Goal: Contribute content: Contribute content

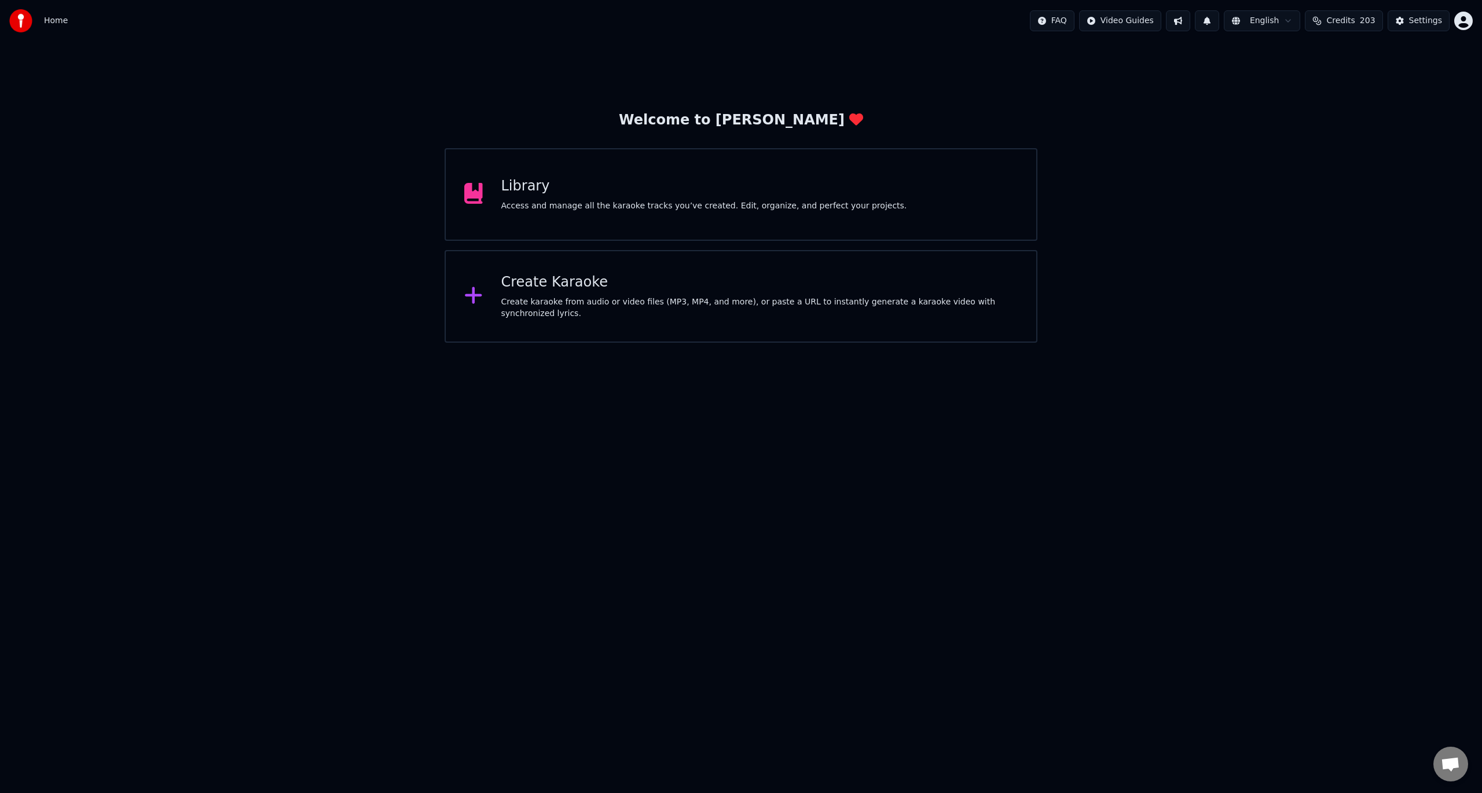
click at [720, 183] on div "Library" at bounding box center [704, 186] width 406 height 19
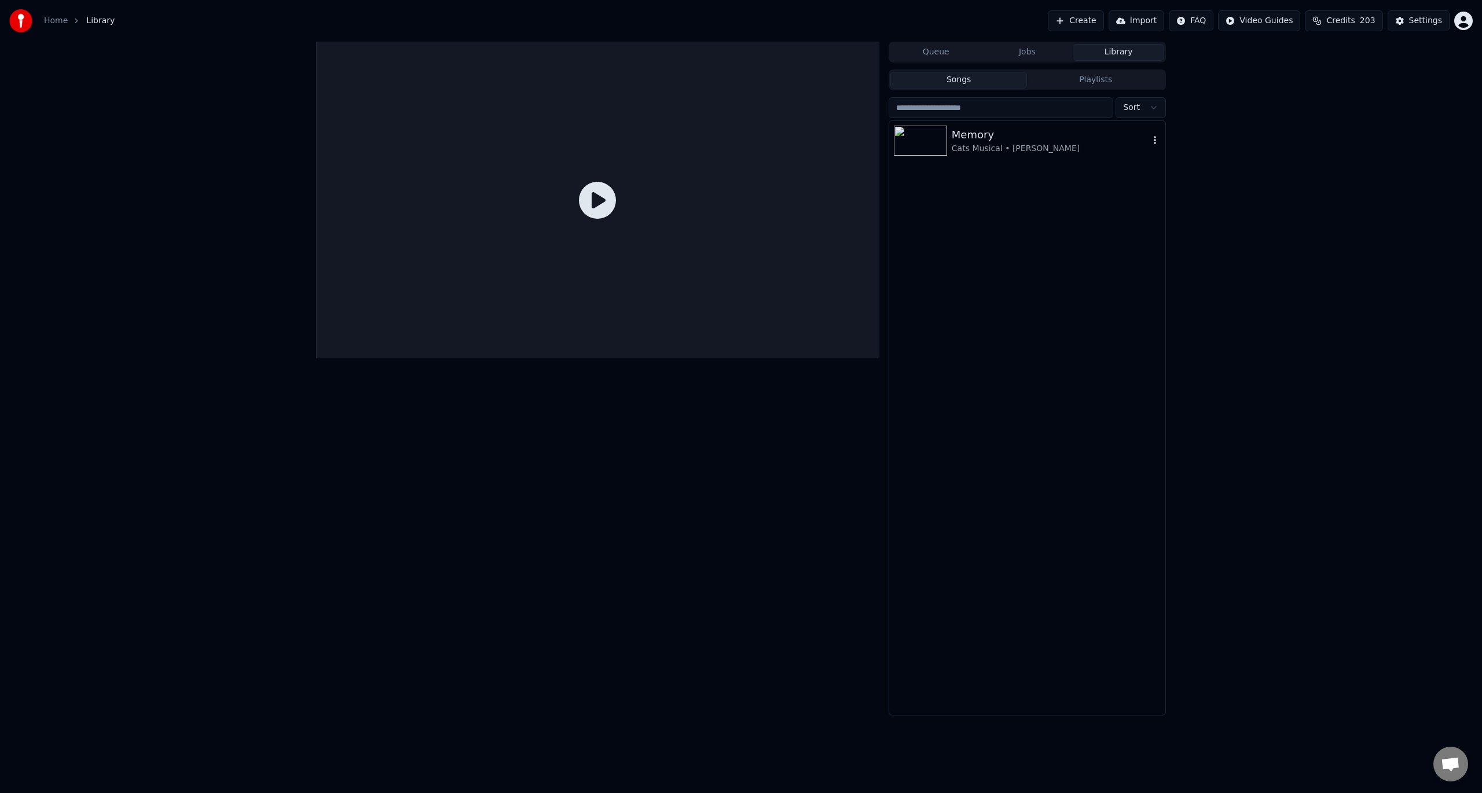
click at [957, 148] on div "Cats Musical • [PERSON_NAME]" at bounding box center [1050, 149] width 197 height 12
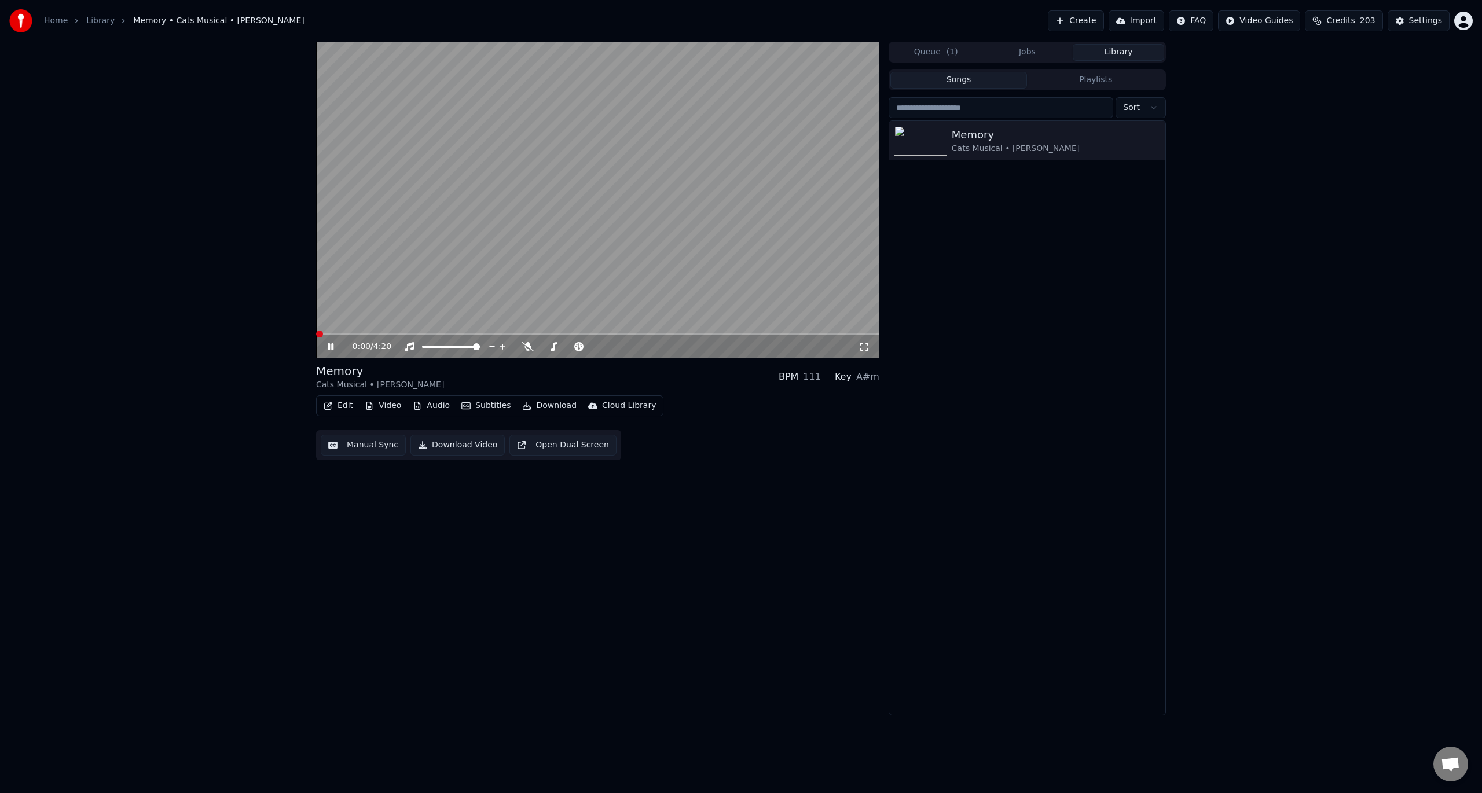
click at [316, 338] on span at bounding box center [319, 334] width 7 height 7
click at [331, 347] on icon at bounding box center [338, 346] width 27 height 9
click at [331, 347] on icon at bounding box center [330, 347] width 7 height 8
click at [528, 347] on icon at bounding box center [528, 346] width 12 height 9
click at [529, 349] on icon at bounding box center [528, 346] width 12 height 9
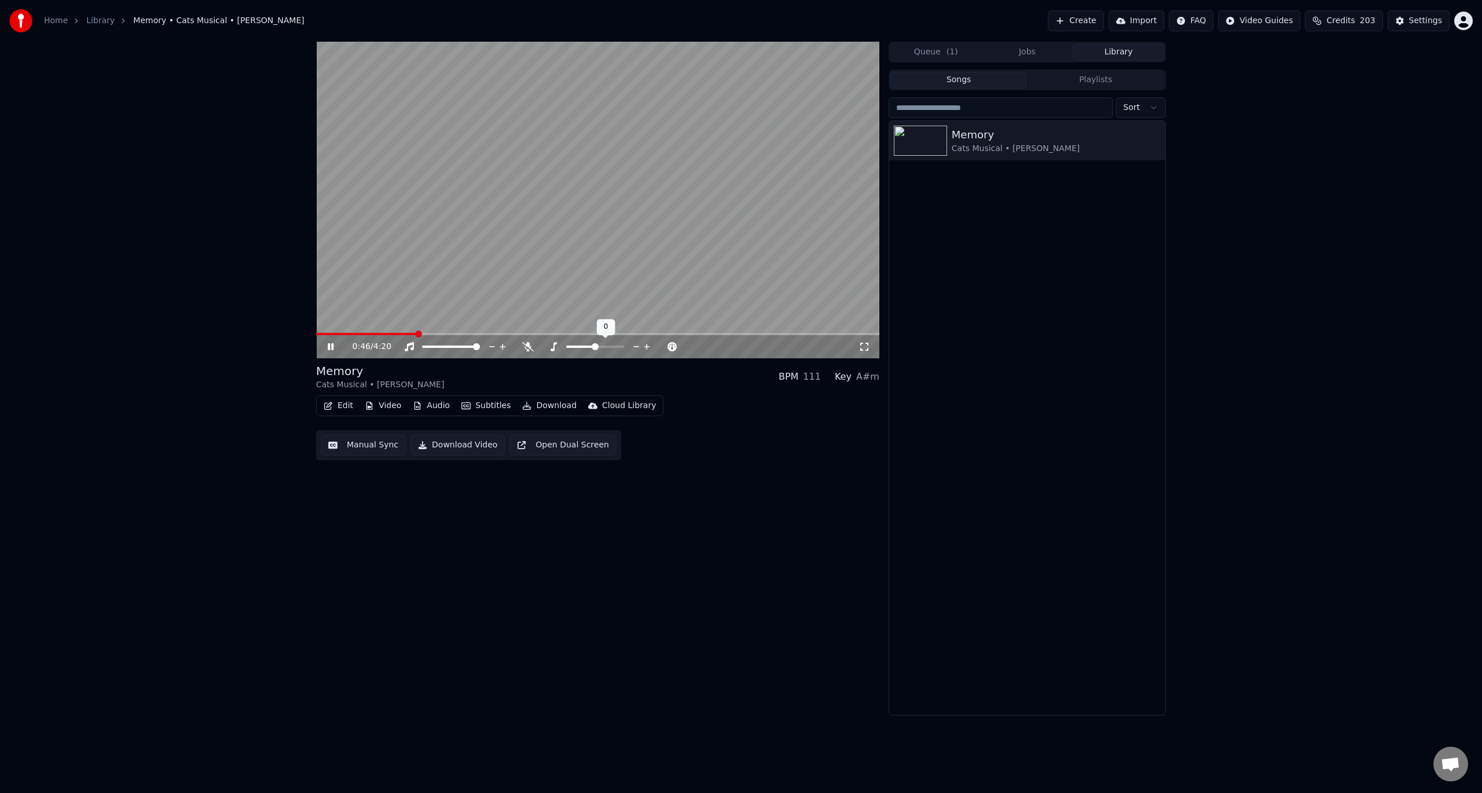
click at [635, 343] on icon at bounding box center [636, 347] width 11 height 12
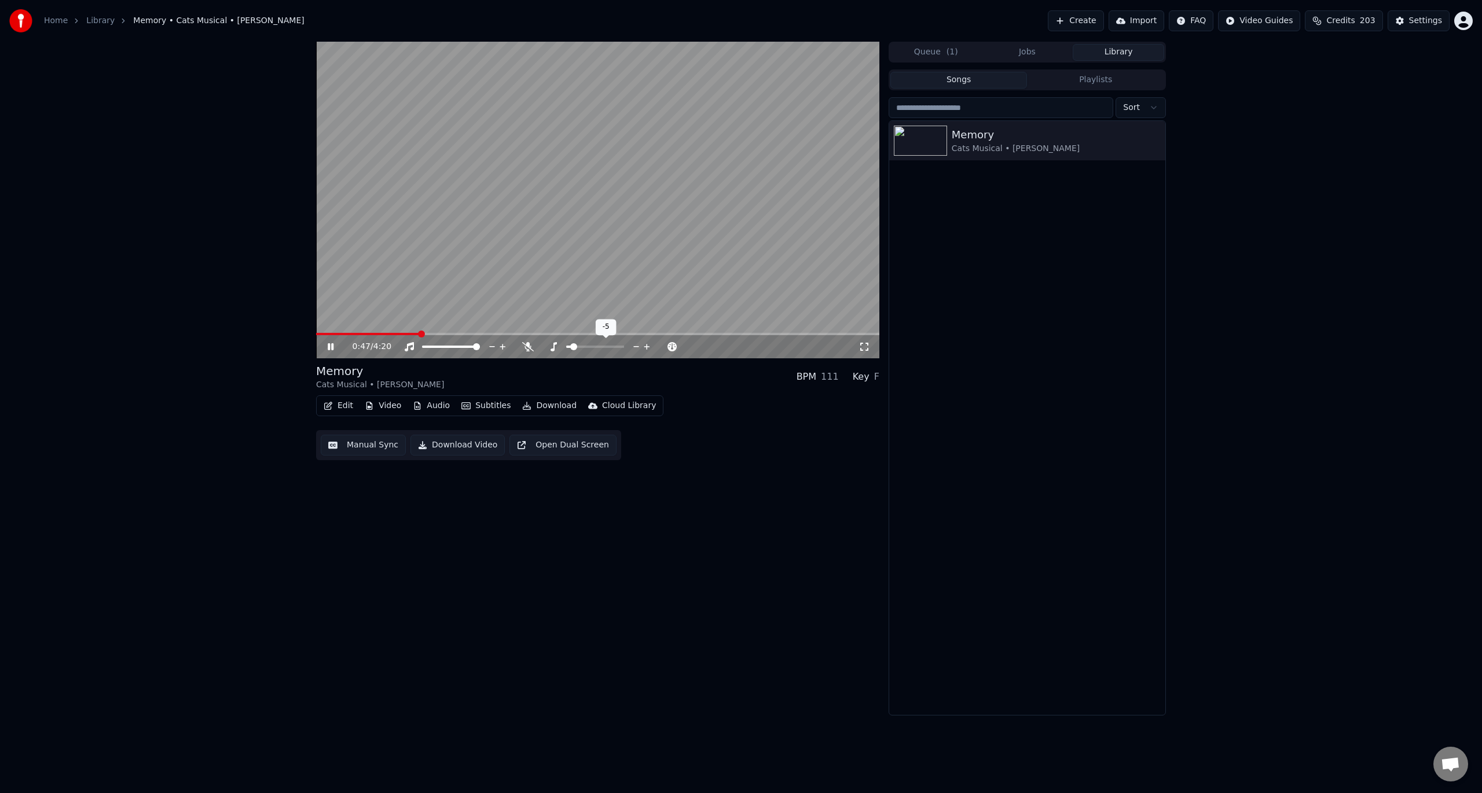
click at [635, 343] on icon at bounding box center [636, 347] width 11 height 12
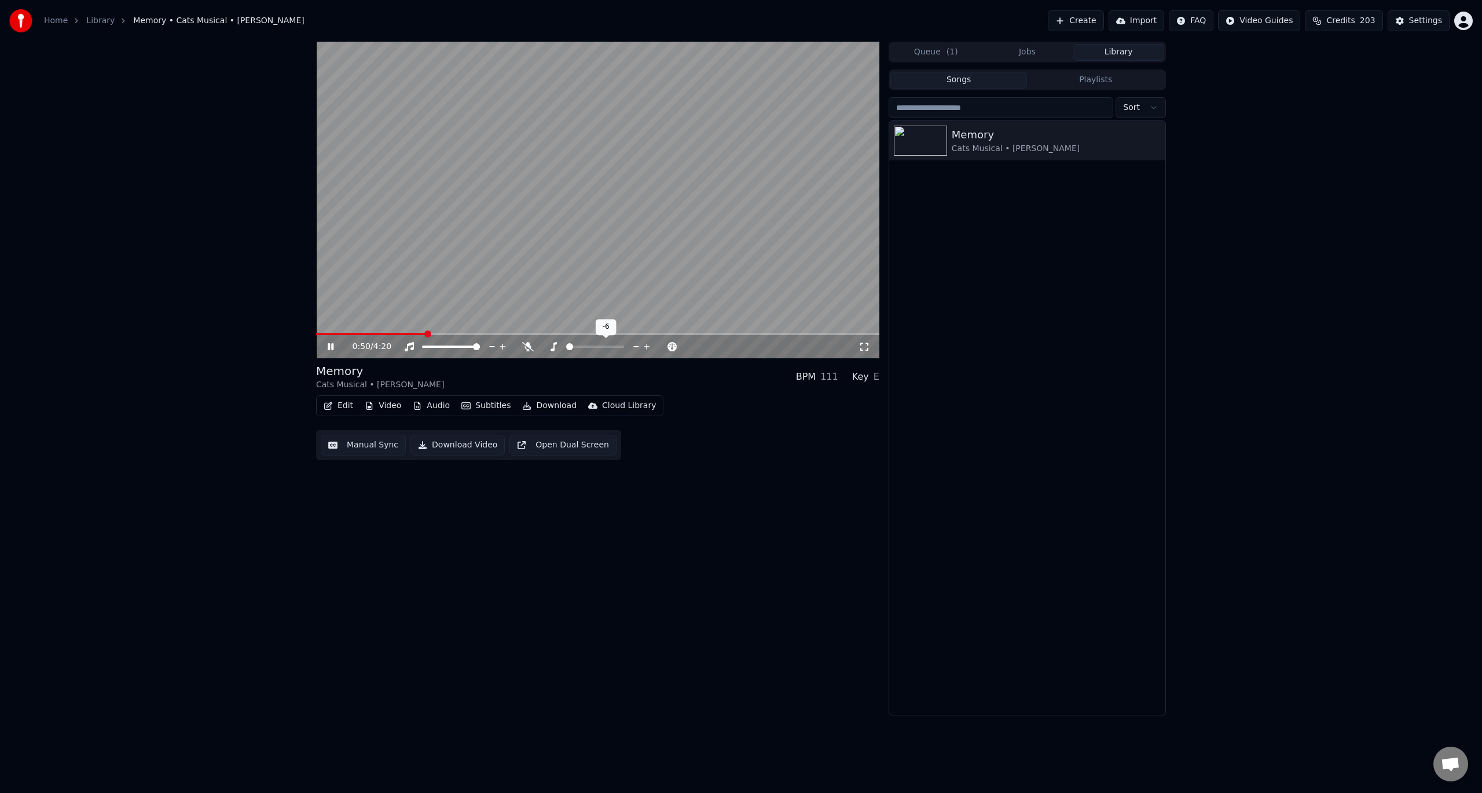
click at [635, 343] on icon at bounding box center [636, 347] width 11 height 12
click at [621, 345] on icon at bounding box center [621, 347] width 11 height 12
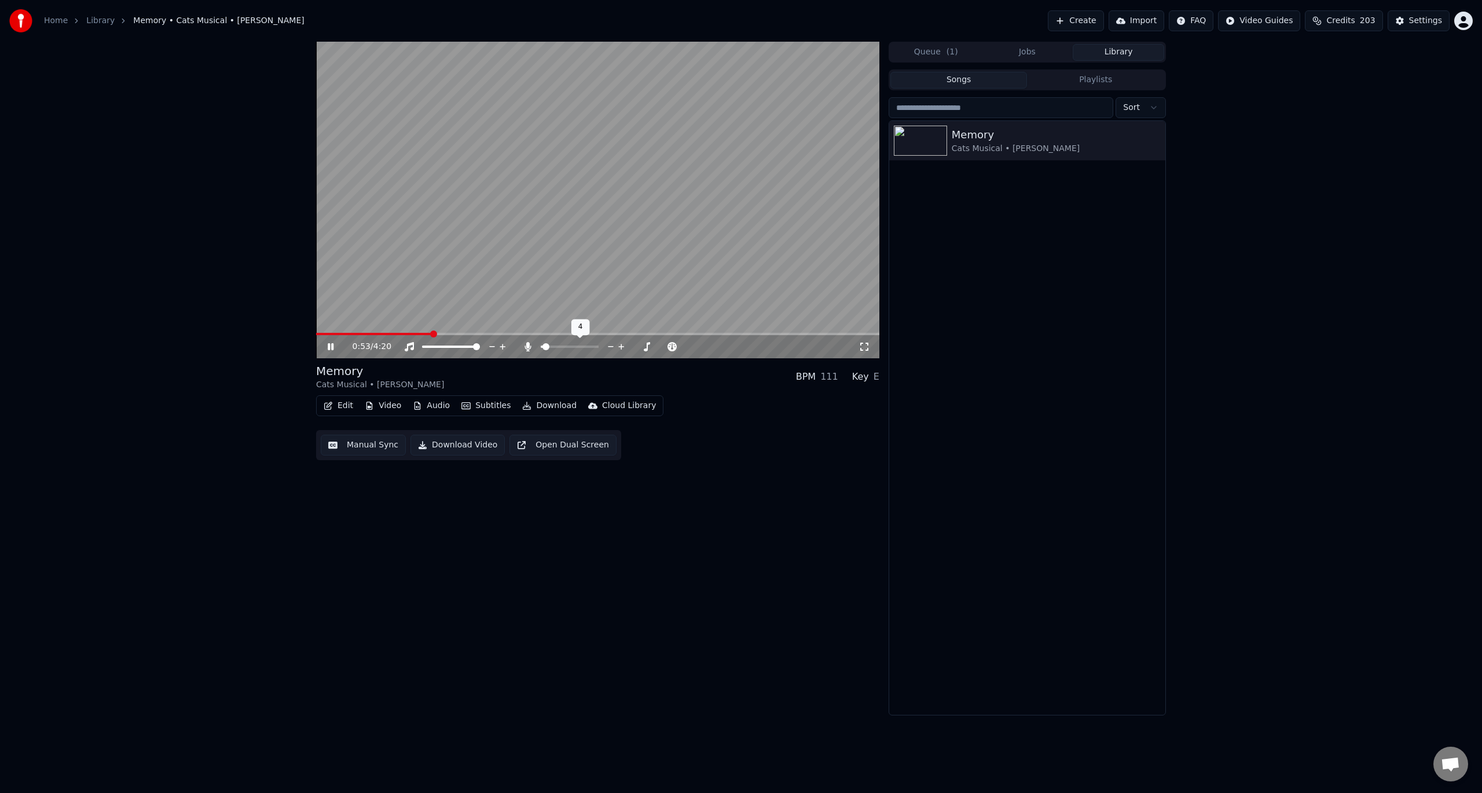
click at [621, 345] on icon at bounding box center [621, 347] width 11 height 12
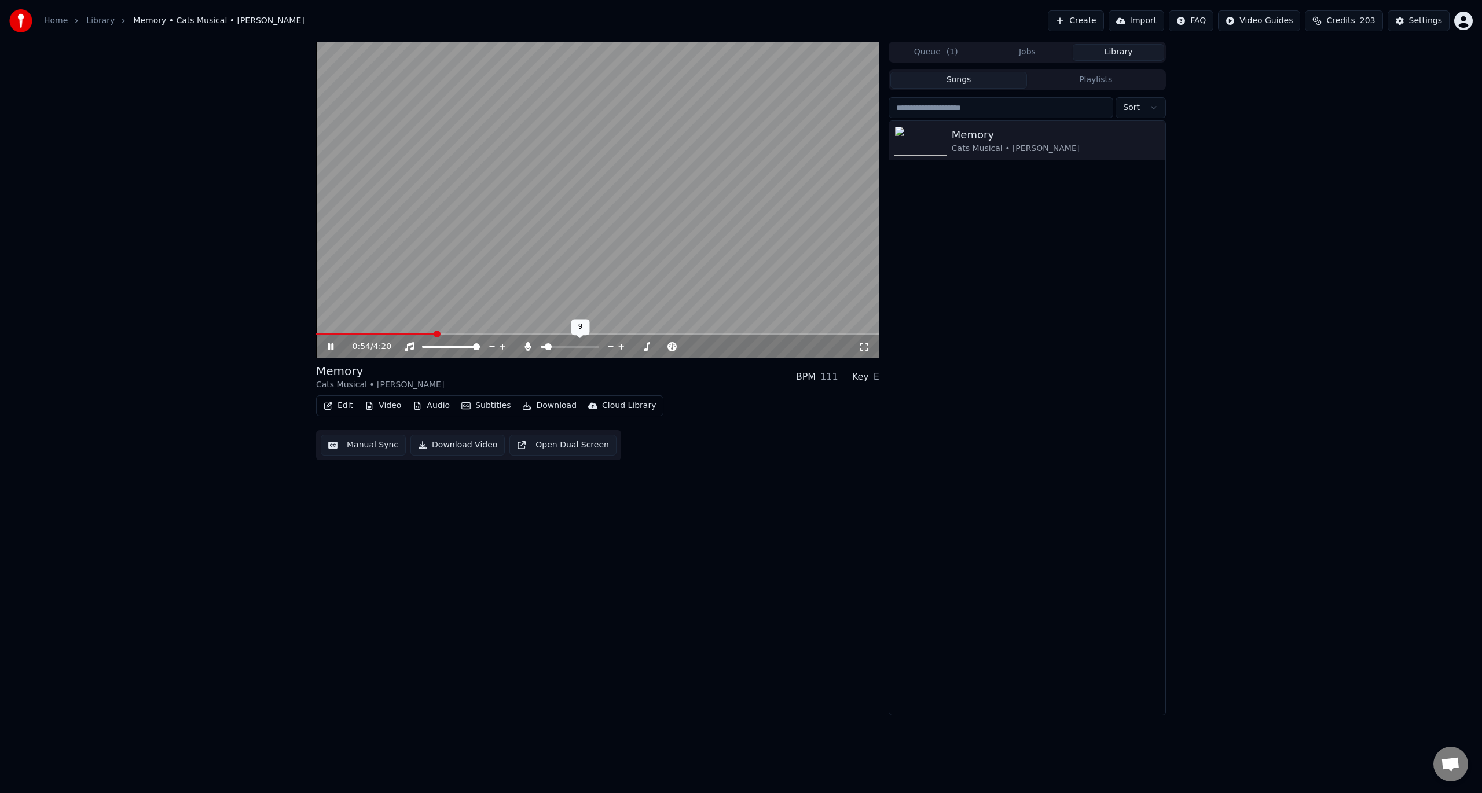
click at [621, 345] on icon at bounding box center [621, 347] width 11 height 12
click at [621, 346] on icon at bounding box center [621, 347] width 11 height 12
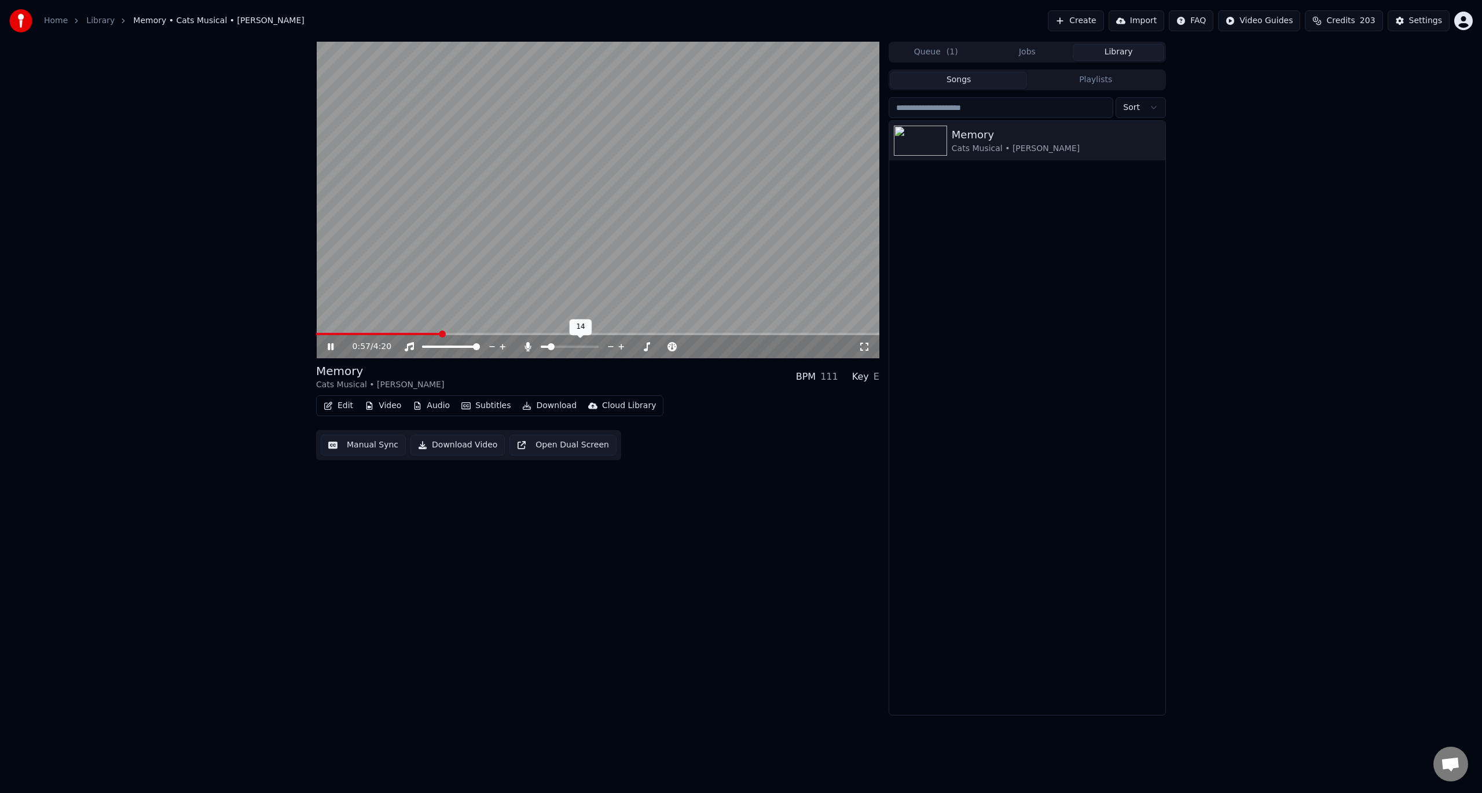
click at [621, 351] on icon at bounding box center [621, 347] width 11 height 12
click at [575, 348] on span at bounding box center [570, 347] width 58 height 2
click at [658, 344] on icon at bounding box center [662, 347] width 11 height 12
click at [665, 345] on icon at bounding box center [662, 347] width 11 height 12
click at [674, 345] on icon at bounding box center [672, 347] width 11 height 12
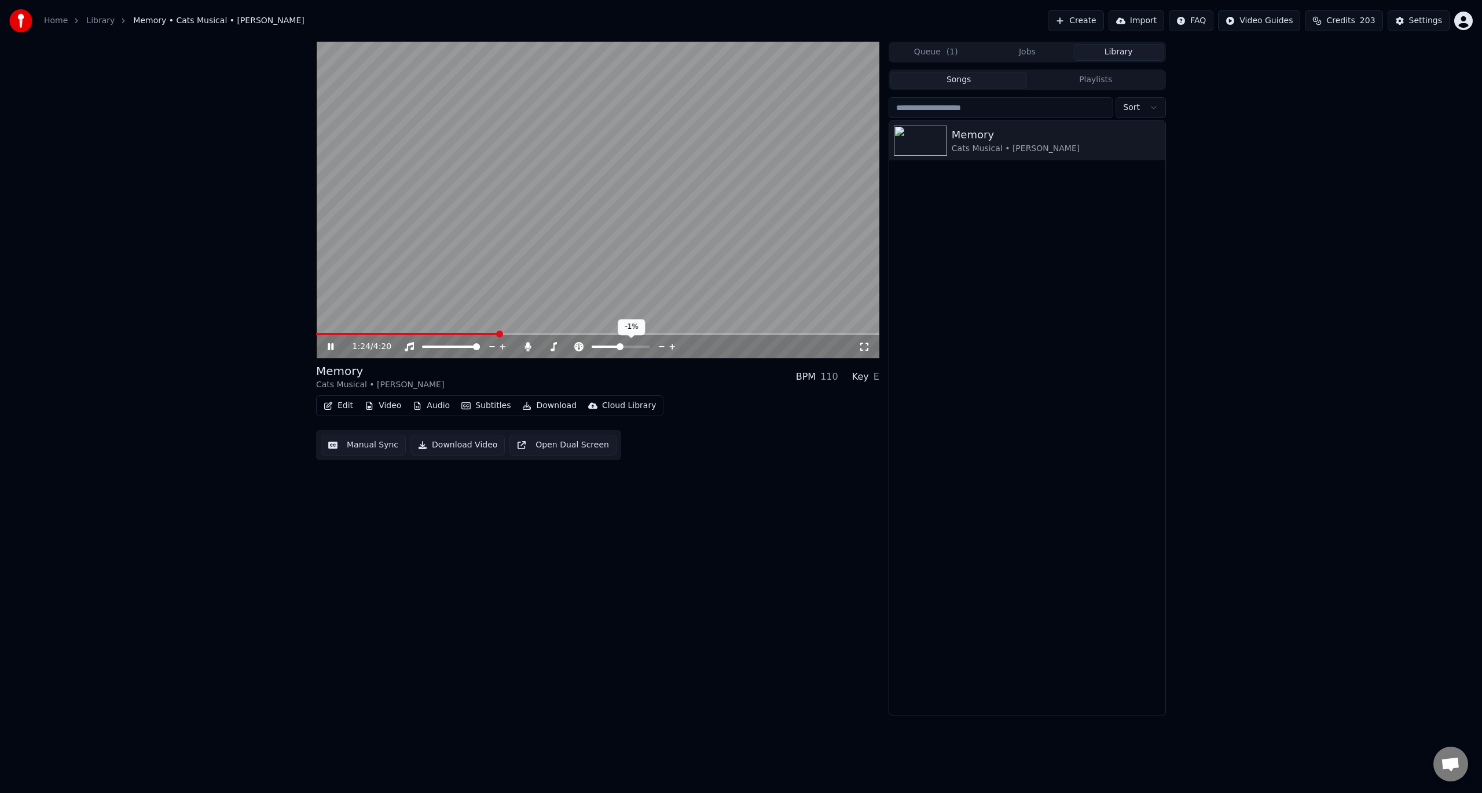
click at [673, 345] on icon at bounding box center [672, 347] width 6 height 6
click at [556, 345] on icon at bounding box center [554, 346] width 12 height 9
click at [554, 350] on icon at bounding box center [554, 346] width 6 height 9
click at [635, 344] on icon at bounding box center [636, 347] width 11 height 12
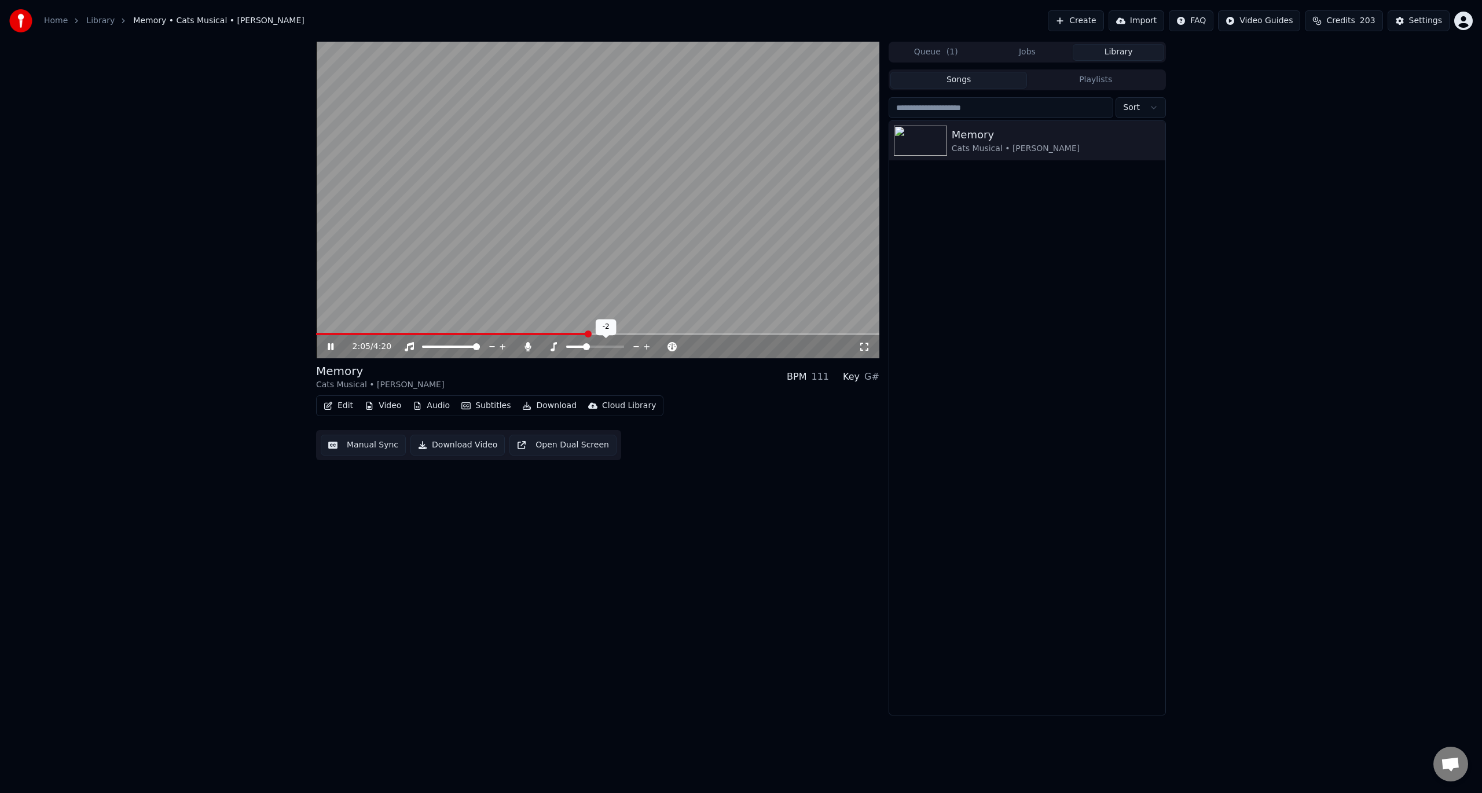
click at [635, 344] on icon at bounding box center [636, 347] width 11 height 12
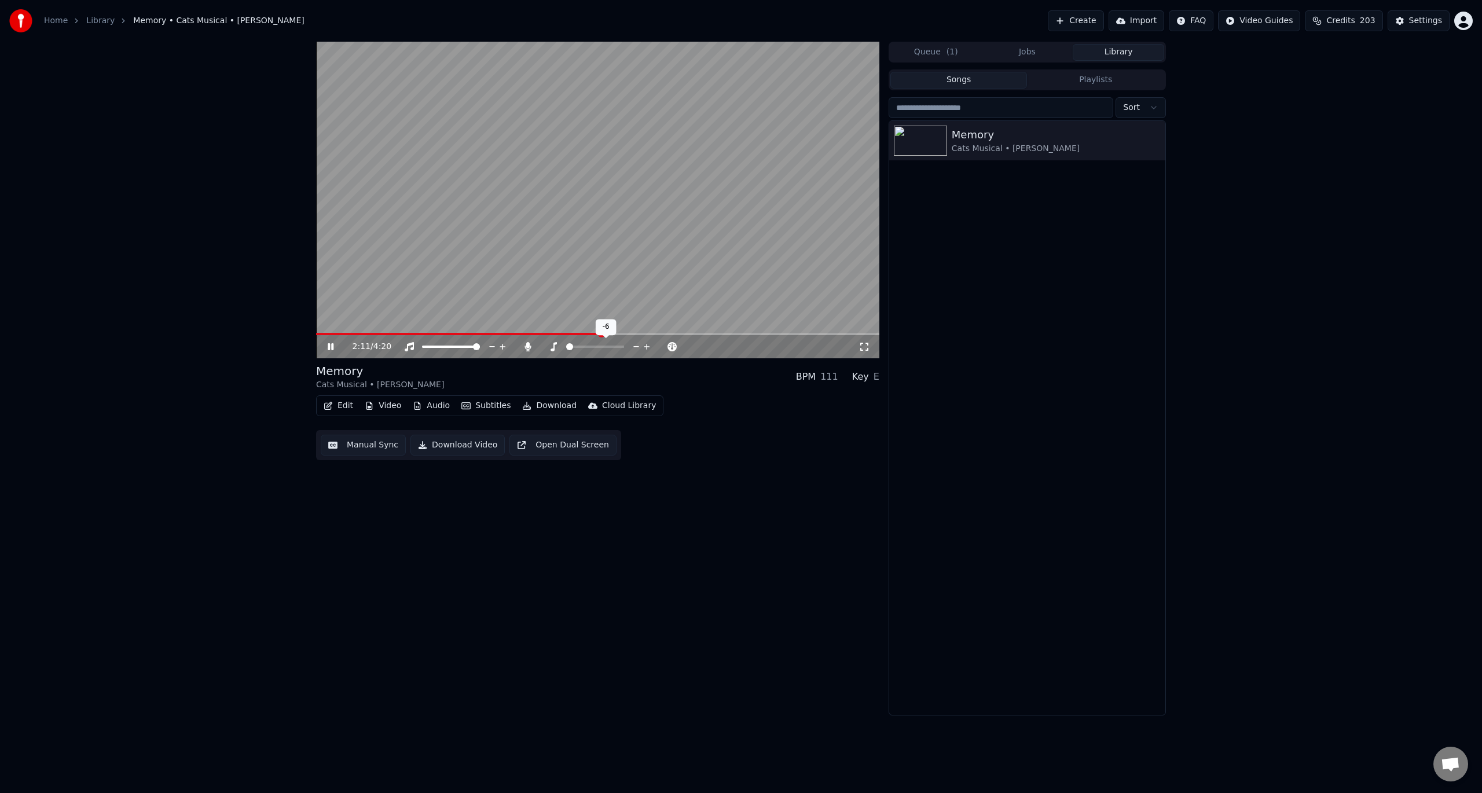
click at [646, 346] on icon at bounding box center [647, 347] width 6 height 6
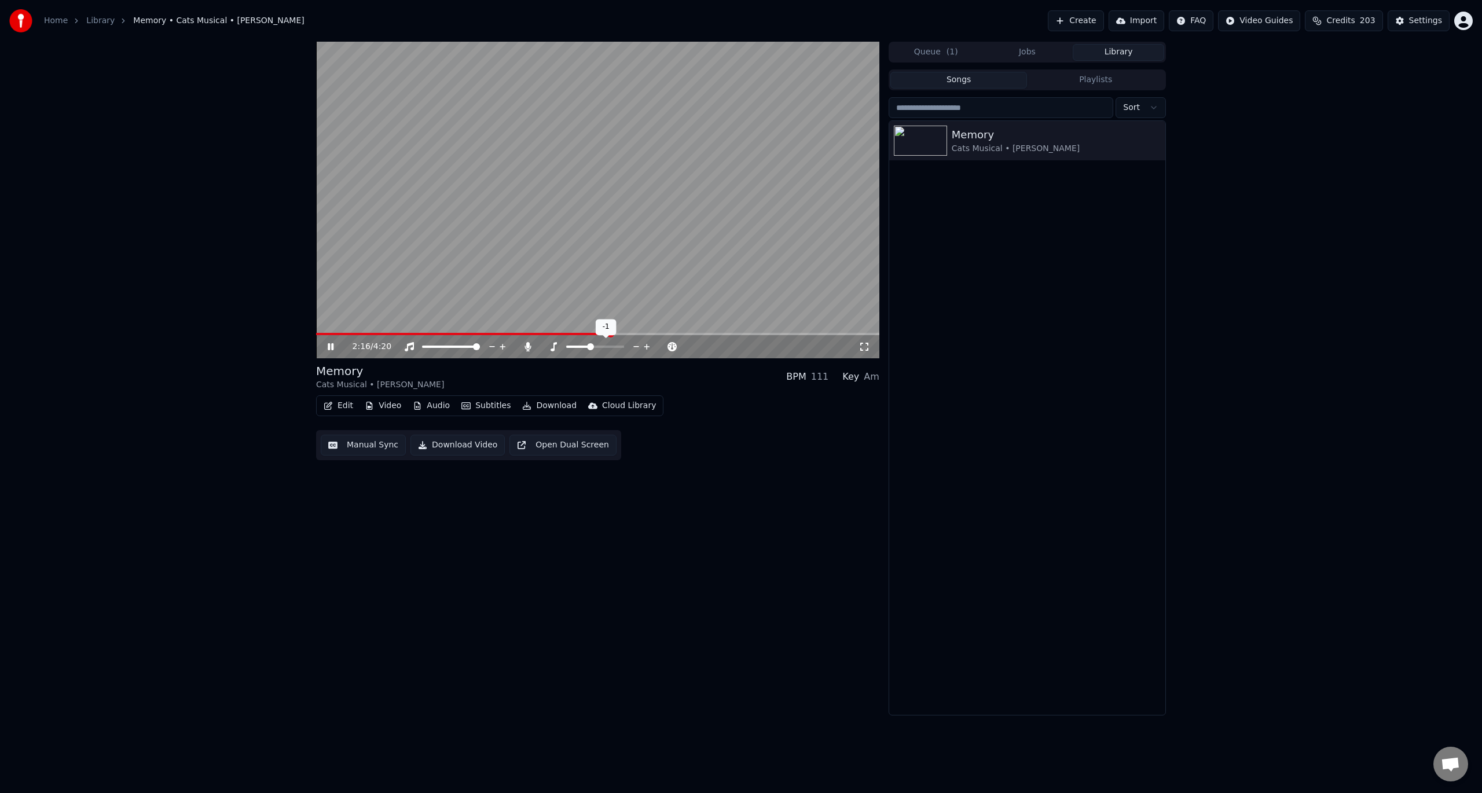
click at [646, 346] on icon at bounding box center [647, 347] width 6 height 6
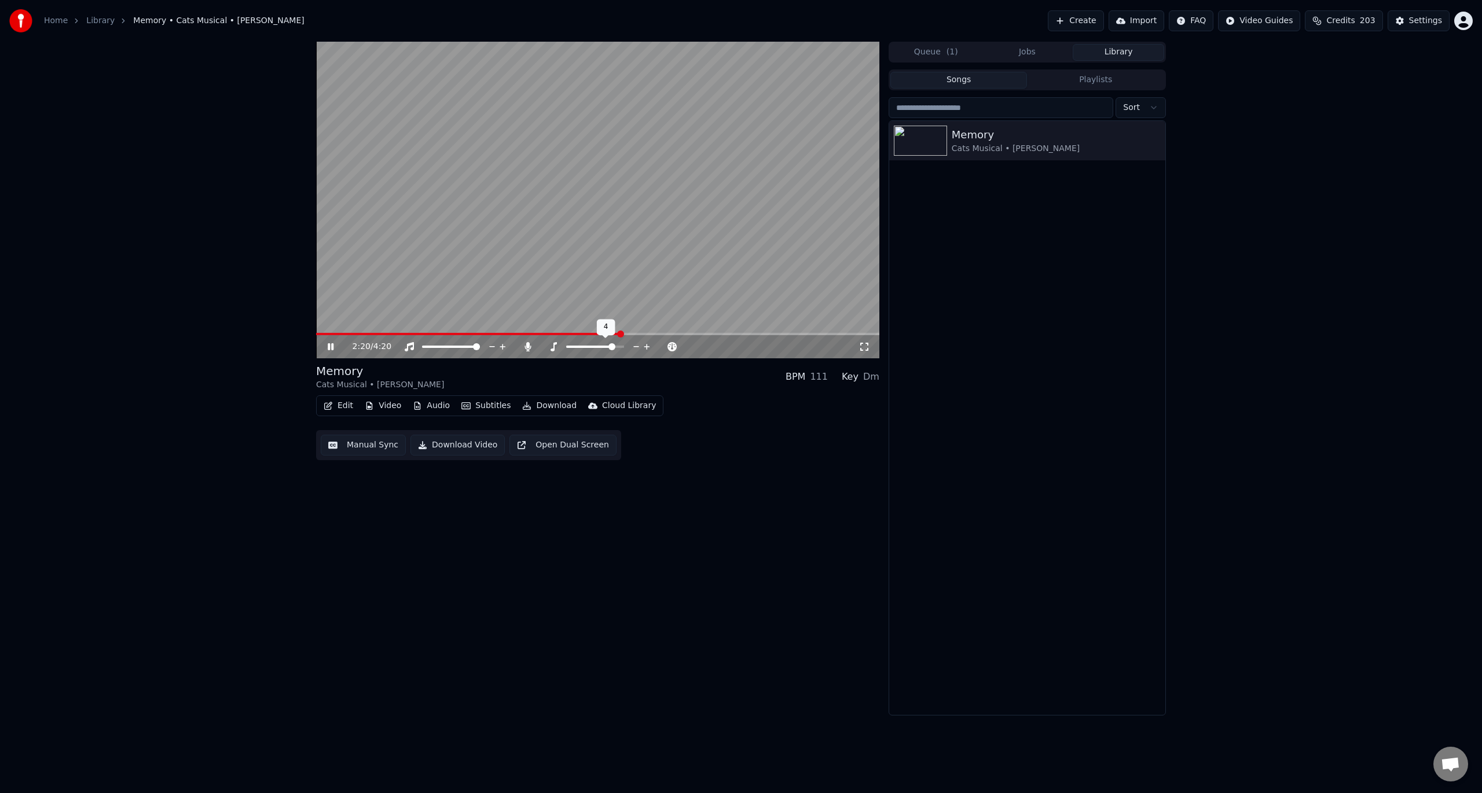
click at [633, 346] on icon at bounding box center [636, 347] width 11 height 12
click at [541, 344] on span at bounding box center [544, 346] width 7 height 7
click at [331, 345] on icon at bounding box center [331, 346] width 6 height 7
click at [419, 445] on button "Download Video" at bounding box center [458, 445] width 94 height 21
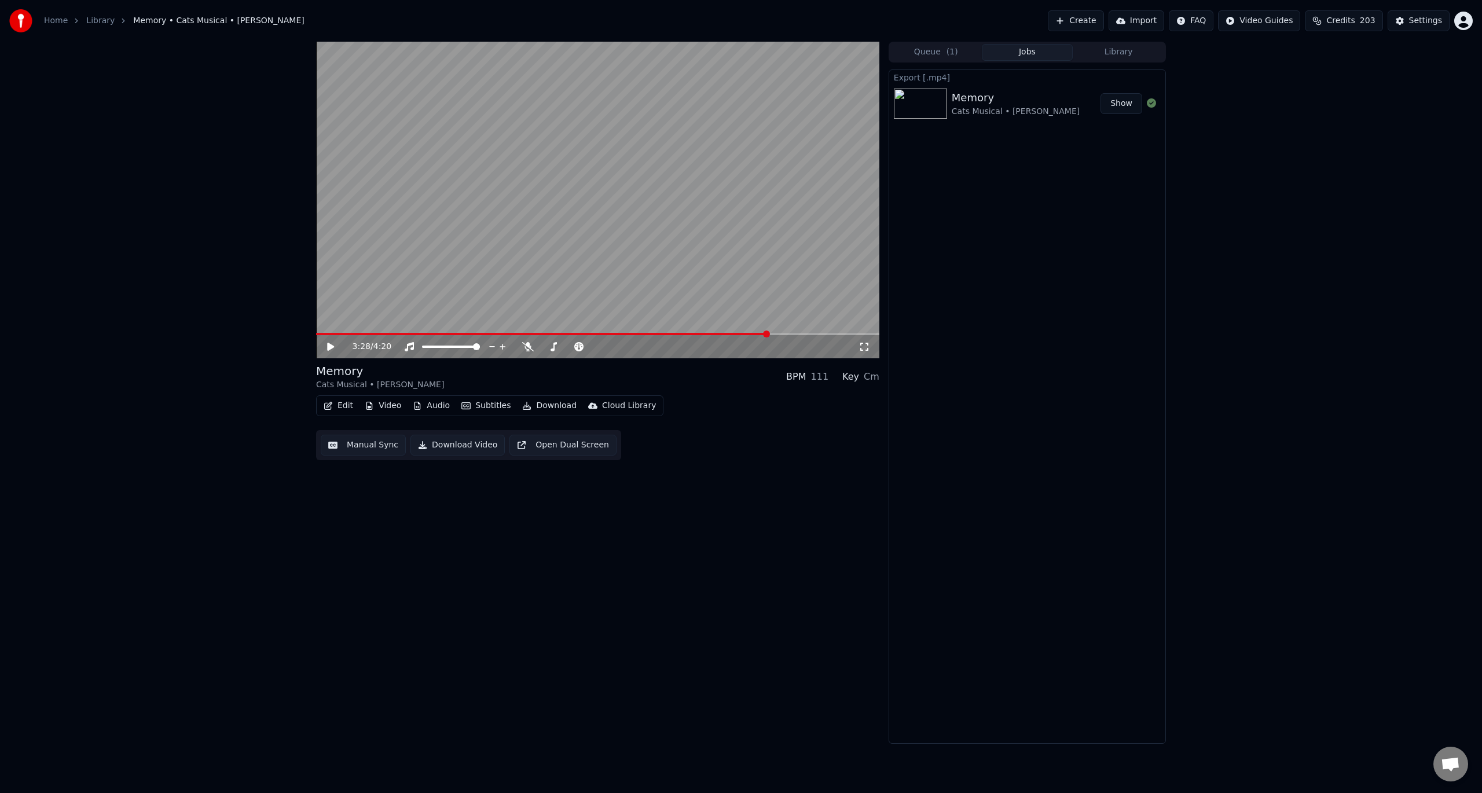
click at [1116, 105] on button "Show" at bounding box center [1122, 103] width 42 height 21
click at [335, 529] on div "3:28 / 4:20 Memory Cats Musical • [PERSON_NAME] BPM 111 Key Cm Edit Video Audio…" at bounding box center [597, 393] width 563 height 702
click at [526, 348] on icon at bounding box center [528, 346] width 12 height 9
click at [329, 350] on icon at bounding box center [330, 347] width 7 height 8
click at [402, 334] on span at bounding box center [359, 334] width 87 height 2
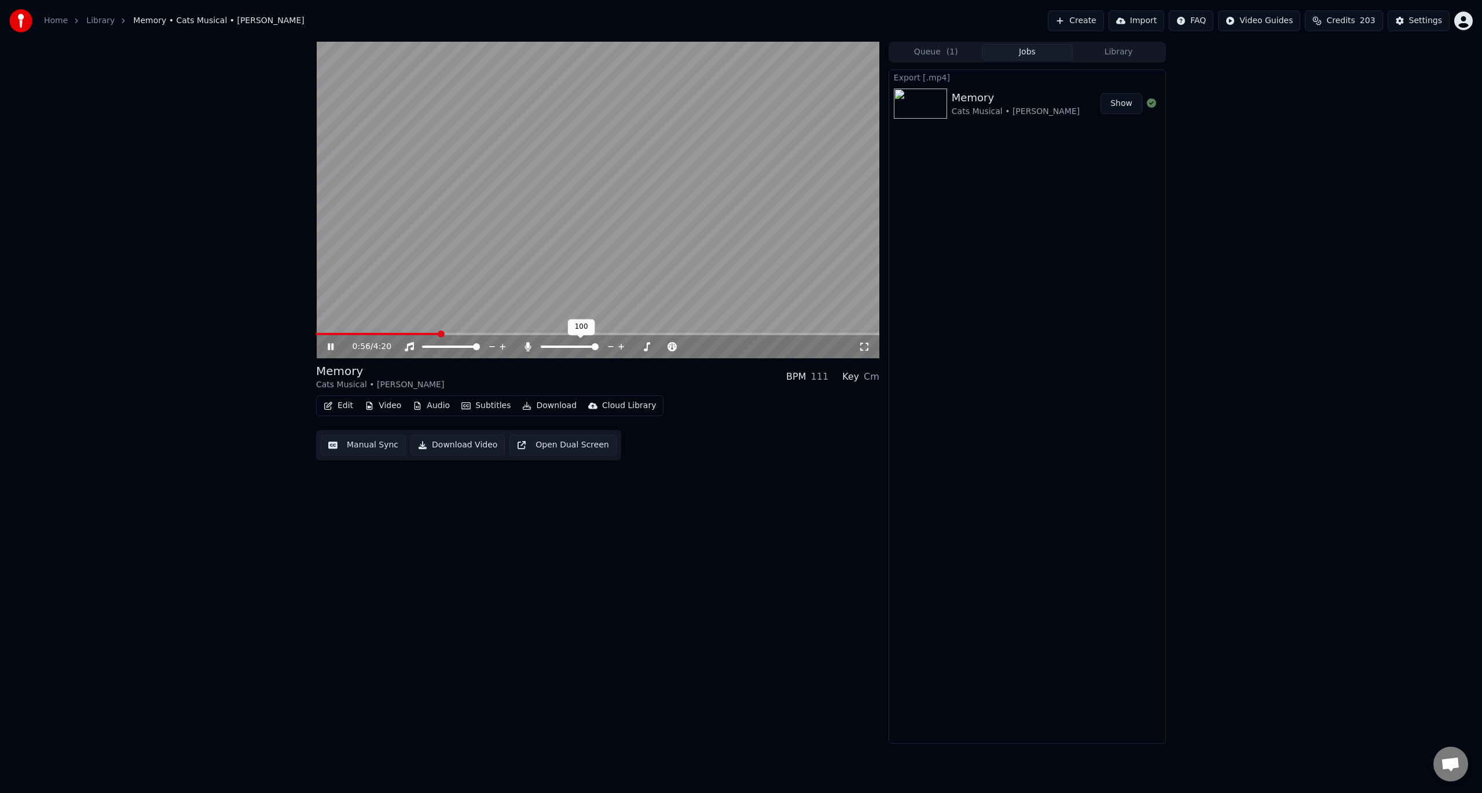
click at [541, 345] on div at bounding box center [580, 347] width 93 height 12
click at [541, 347] on span at bounding box center [544, 346] width 7 height 7
click at [480, 350] on span at bounding box center [476, 346] width 7 height 7
click at [333, 345] on icon at bounding box center [331, 346] width 6 height 7
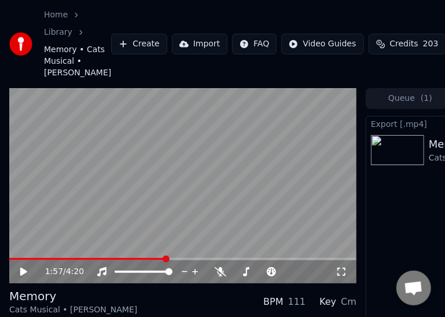
click at [111, 54] on button "Create" at bounding box center [139, 44] width 56 height 21
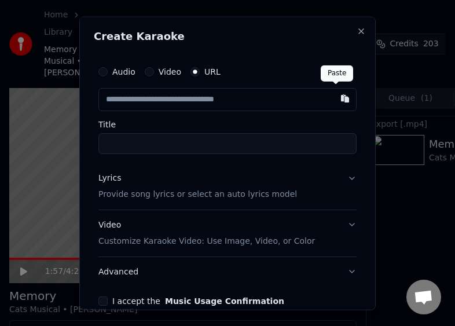
click at [336, 102] on button "button" at bounding box center [345, 97] width 23 height 21
type input "**********"
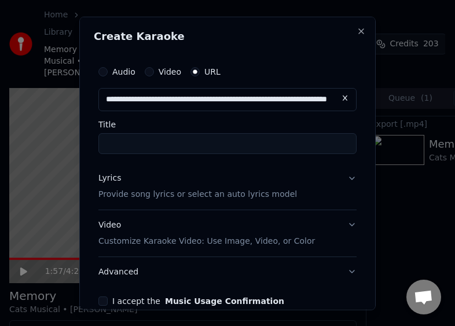
type input "**********"
click at [316, 102] on input "**********" at bounding box center [227, 98] width 258 height 23
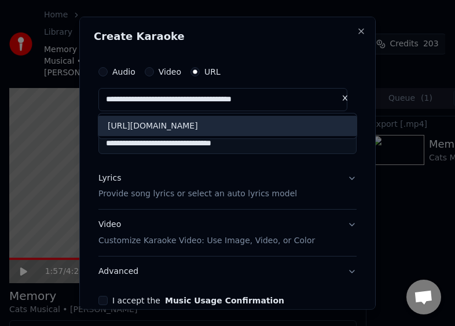
click at [305, 132] on div "[URL][DOMAIN_NAME]" at bounding box center [227, 125] width 258 height 21
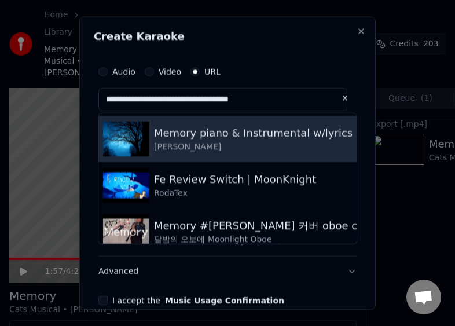
click at [293, 139] on div "Memory piano & Instrumental w/lyrics" at bounding box center [253, 132] width 199 height 16
type input "**********"
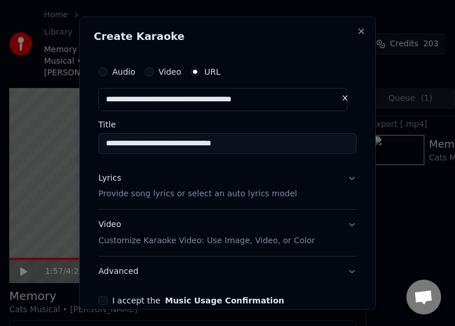
click at [342, 180] on button "Lyrics Provide song lyrics or select an auto lyrics model" at bounding box center [227, 186] width 258 height 46
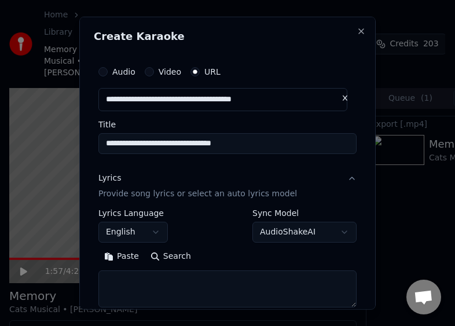
click at [295, 190] on button "Lyrics Provide song lyrics or select an auto lyrics model" at bounding box center [227, 186] width 258 height 46
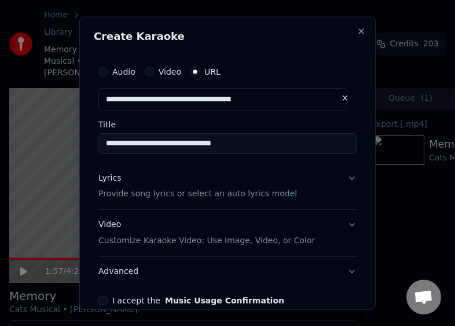
click at [214, 192] on p "Provide song lyrics or select an auto lyrics model" at bounding box center [197, 194] width 199 height 12
